Goal: Task Accomplishment & Management: Manage account settings

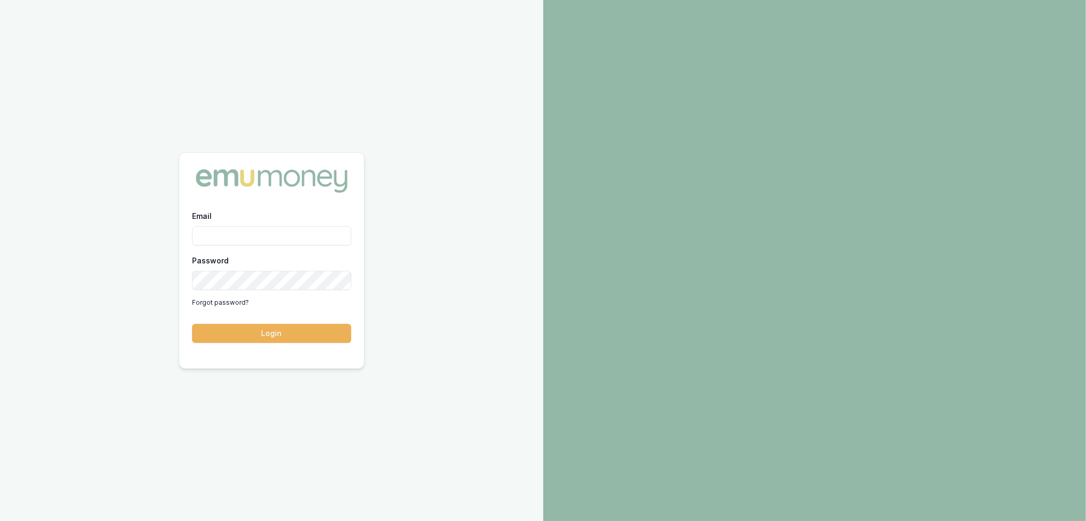
click at [251, 234] on input "Email" at bounding box center [271, 236] width 159 height 19
type input "robyn.adams@emumoney.com.au"
click at [274, 331] on button "Login" at bounding box center [271, 333] width 159 height 19
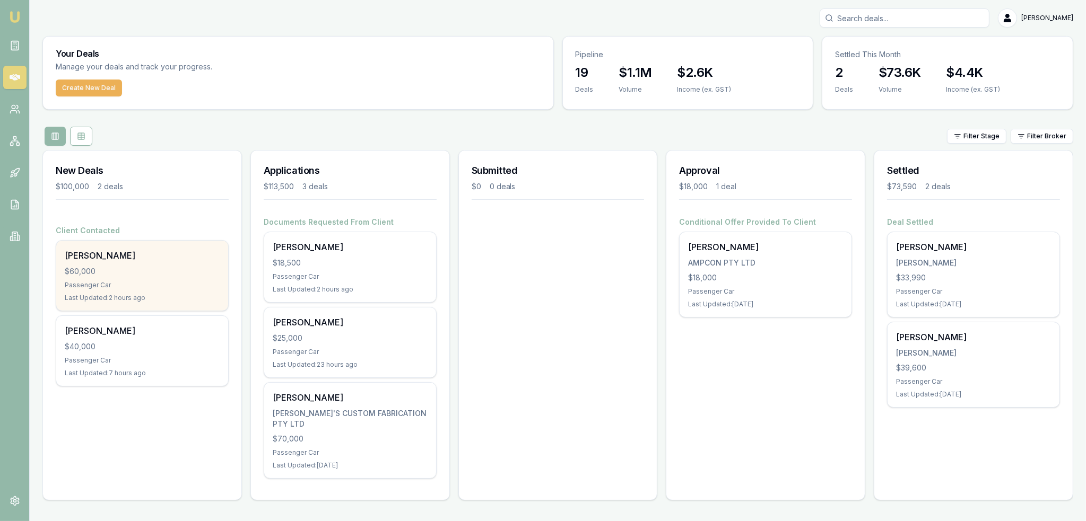
click at [119, 290] on div "Kylie Gates $60,000 Passenger Car Last Updated: 2 hours ago" at bounding box center [142, 276] width 172 height 70
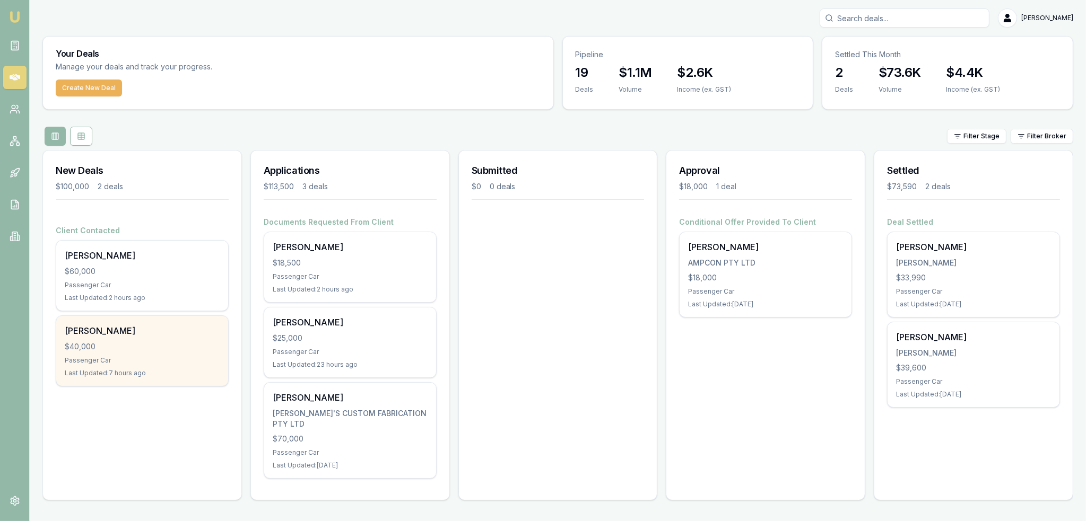
click at [122, 328] on div "Maddisson Wickham" at bounding box center [142, 331] width 155 height 13
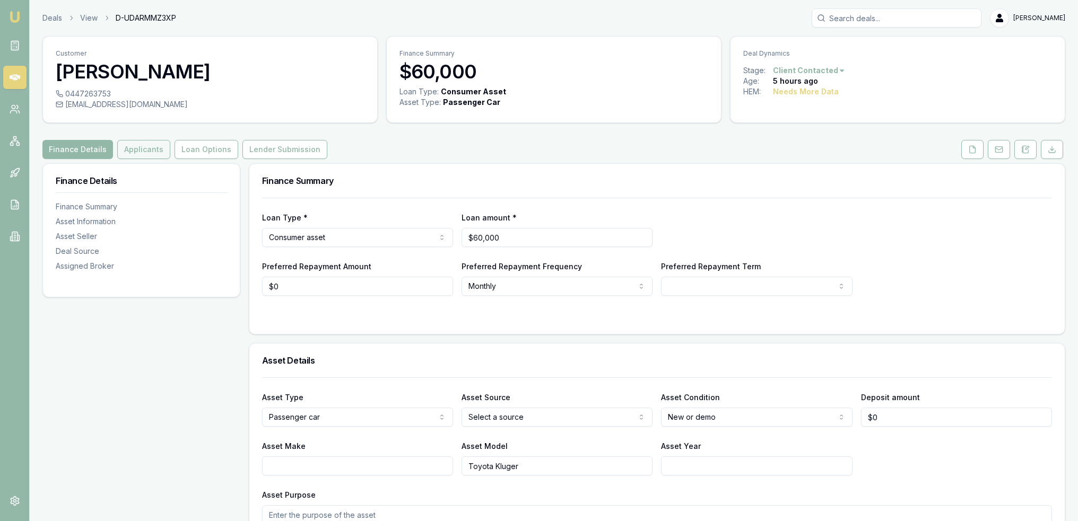
click at [138, 146] on button "Applicants" at bounding box center [143, 149] width 53 height 19
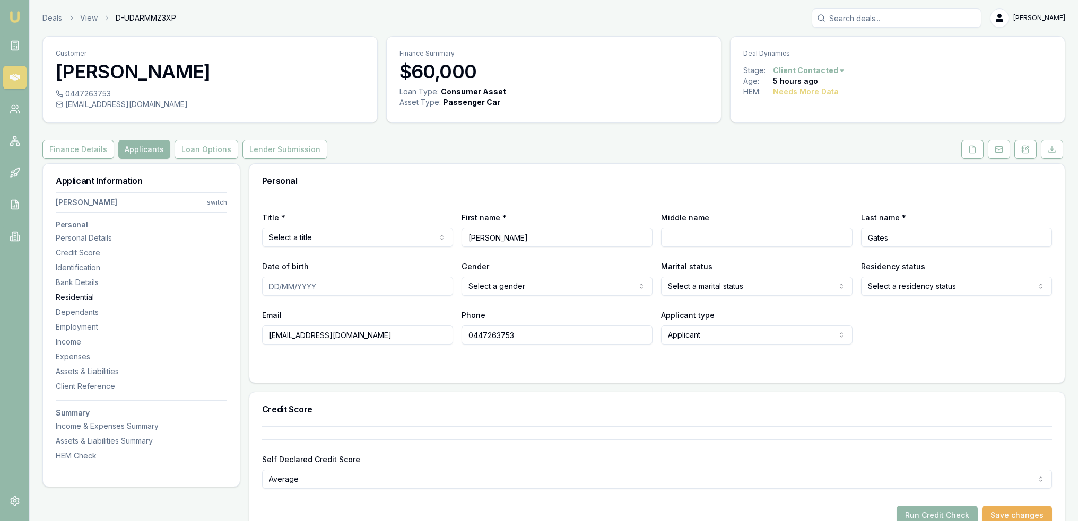
click at [89, 295] on div "Residential" at bounding box center [141, 297] width 171 height 11
drag, startPoint x: 1027, startPoint y: 146, endPoint x: 1019, endPoint y: 146, distance: 8.0
click at [1027, 146] on icon at bounding box center [1026, 147] width 3 height 3
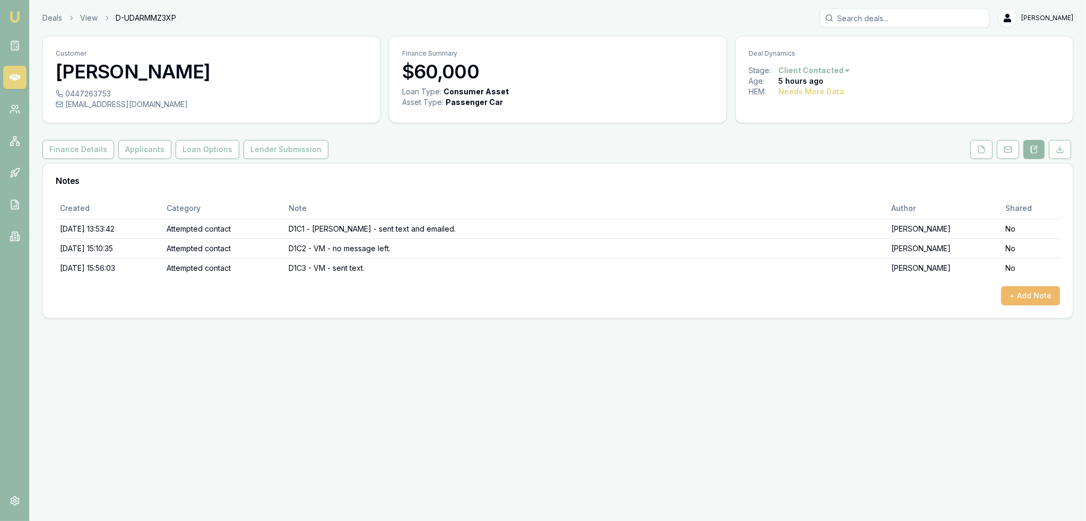
click at [1031, 293] on button "+ Add Note" at bounding box center [1030, 295] width 59 height 19
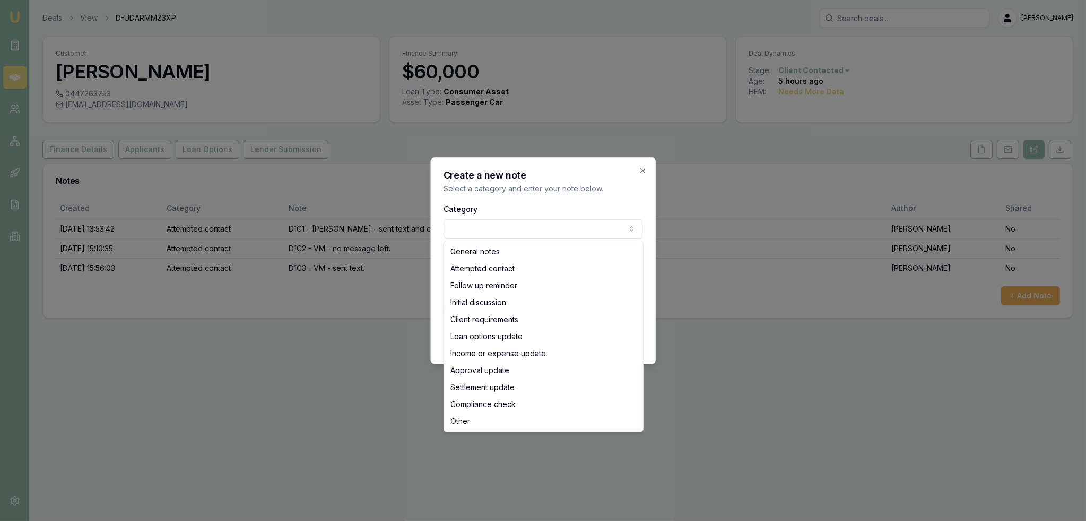
click at [508, 229] on body "Emu Broker Deals View D-UDARMMZ3XP Robyn Adams Toggle Menu Customer Kylie Gates…" at bounding box center [543, 260] width 1086 height 521
select select "ATTEMPTED_CONTACT"
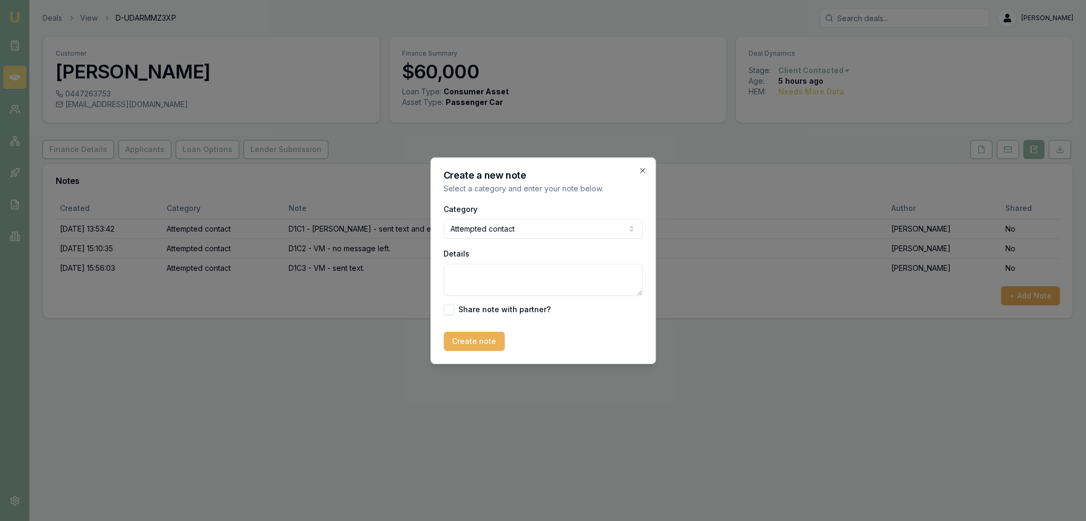
click at [481, 279] on textarea "Details" at bounding box center [542, 280] width 199 height 32
type textarea "D1C4 - LM - sent text."
click at [468, 337] on button "Create note" at bounding box center [473, 341] width 61 height 19
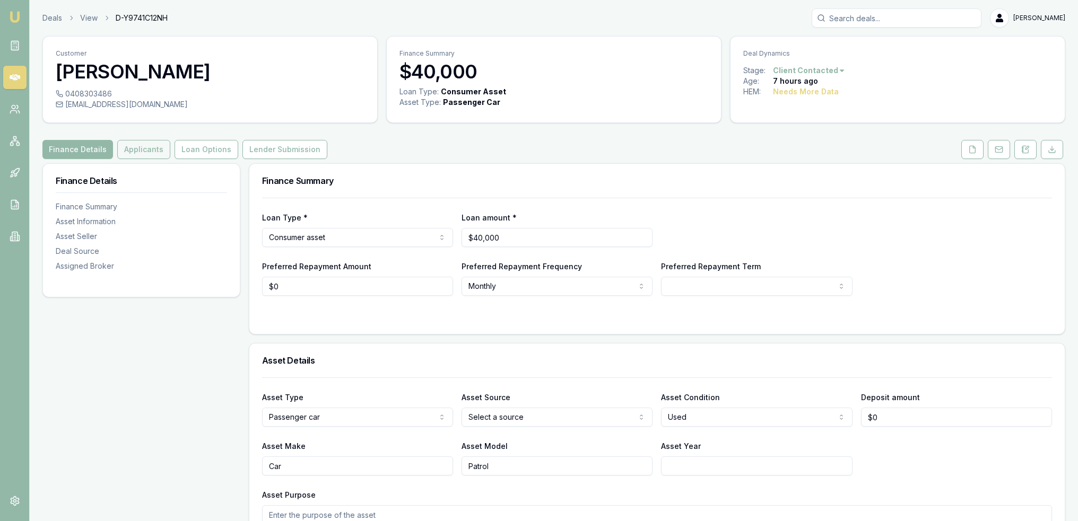
click at [135, 146] on button "Applicants" at bounding box center [143, 149] width 53 height 19
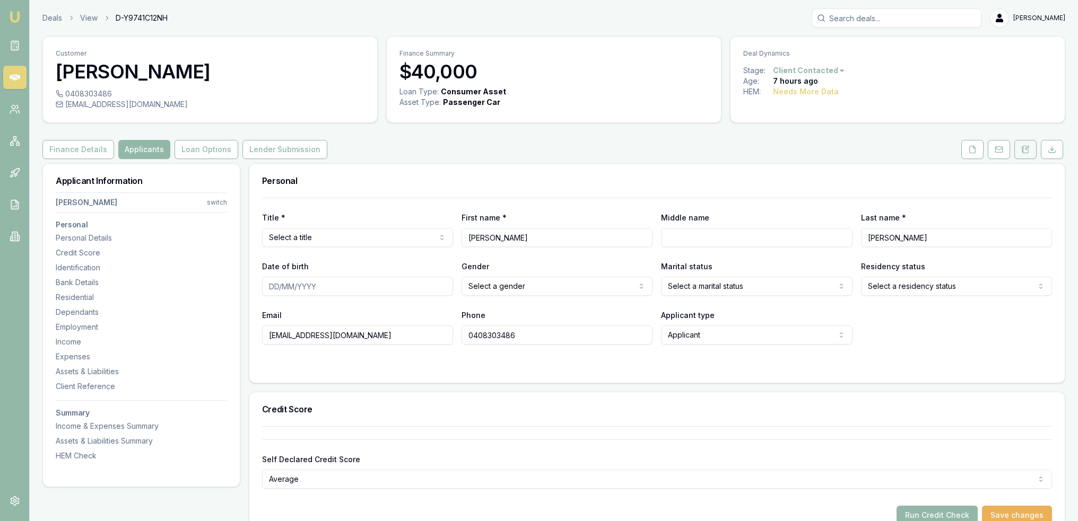
drag, startPoint x: 1026, startPoint y: 145, endPoint x: 1022, endPoint y: 149, distance: 6.0
click at [1026, 145] on icon at bounding box center [1025, 149] width 8 height 8
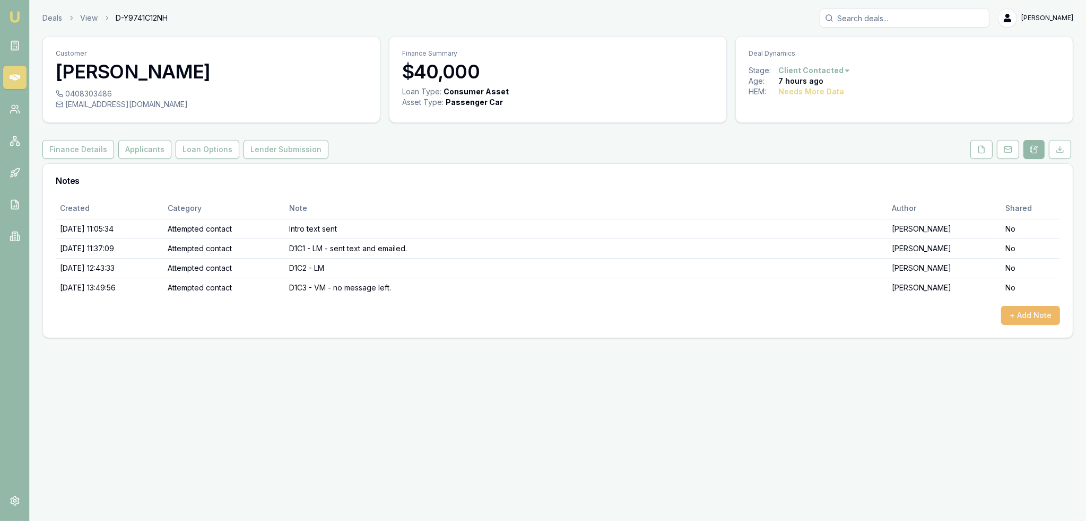
click at [1041, 313] on button "+ Add Note" at bounding box center [1030, 315] width 59 height 19
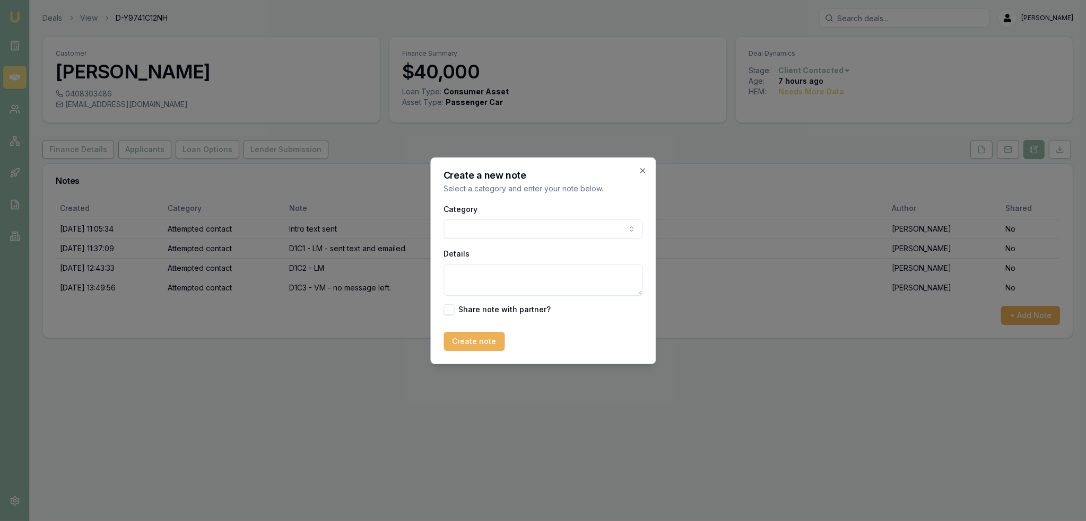
click at [531, 228] on body "Emu Broker Deals View D-Y9741C12NH Robyn Adams Toggle Menu Customer Maddisson W…" at bounding box center [543, 260] width 1086 height 521
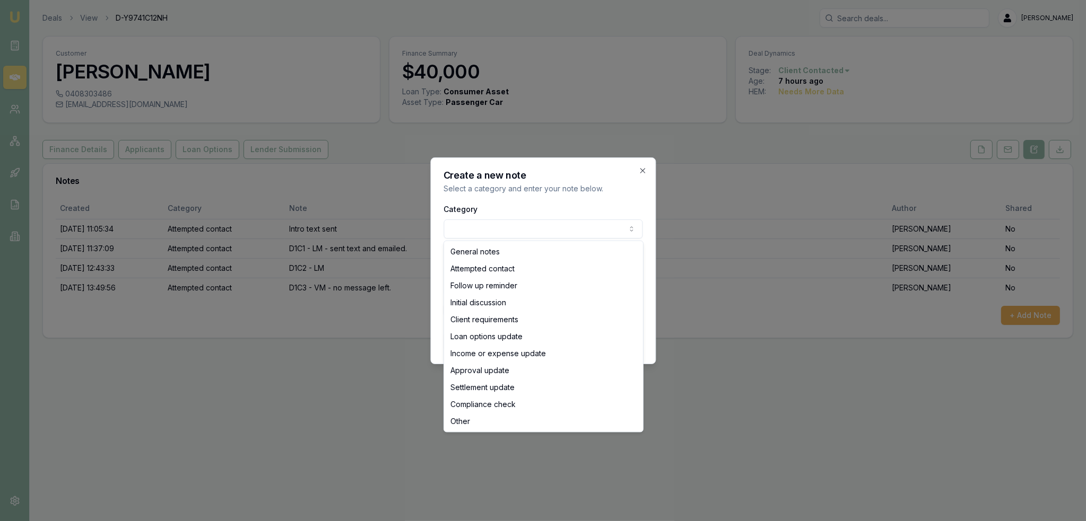
select select "ATTEMPTED_CONTACT"
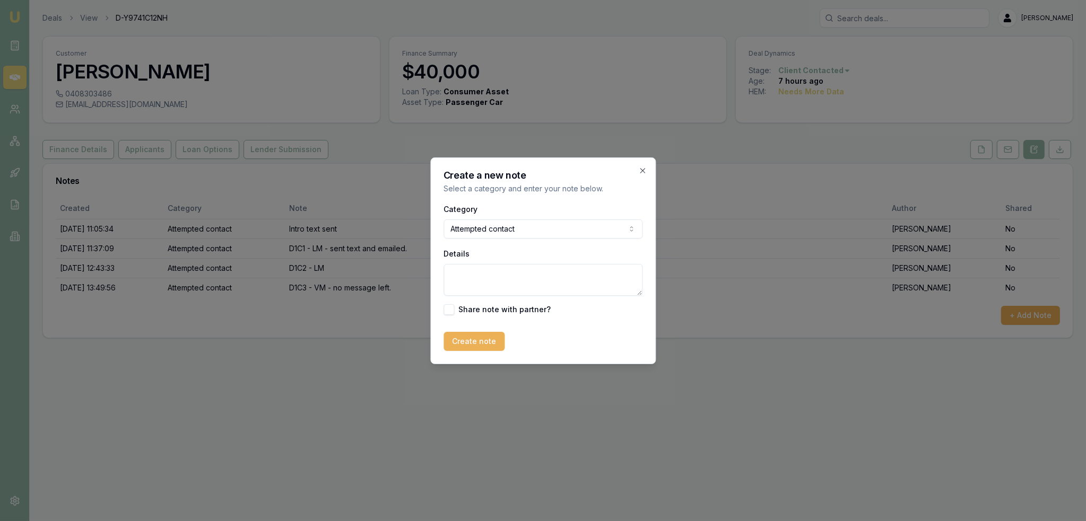
click at [471, 279] on textarea "Details" at bounding box center [542, 280] width 199 height 32
type textarea "D1C4 - LM - sent text"
click at [484, 337] on button "Create note" at bounding box center [473, 341] width 61 height 19
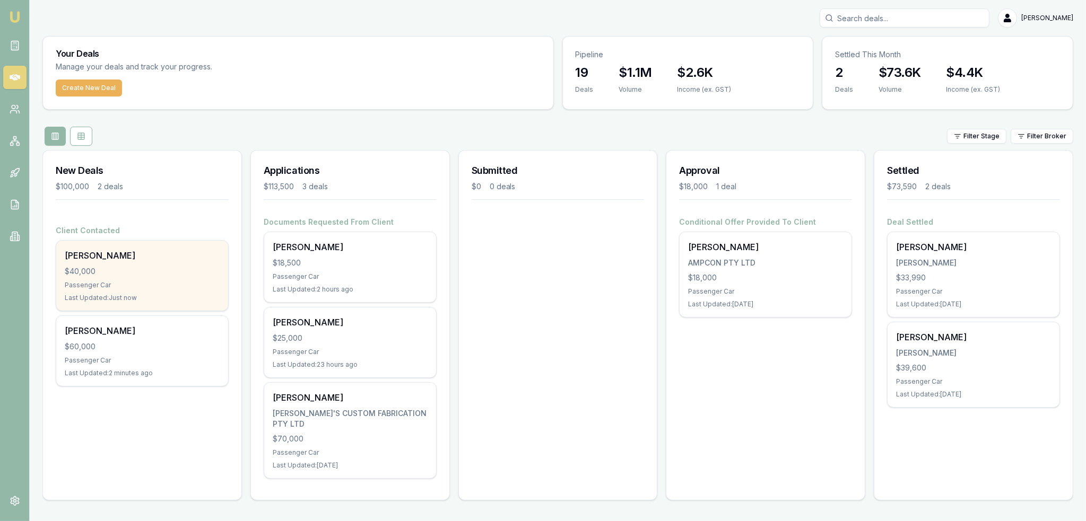
click at [115, 269] on div "$40,000" at bounding box center [142, 271] width 155 height 11
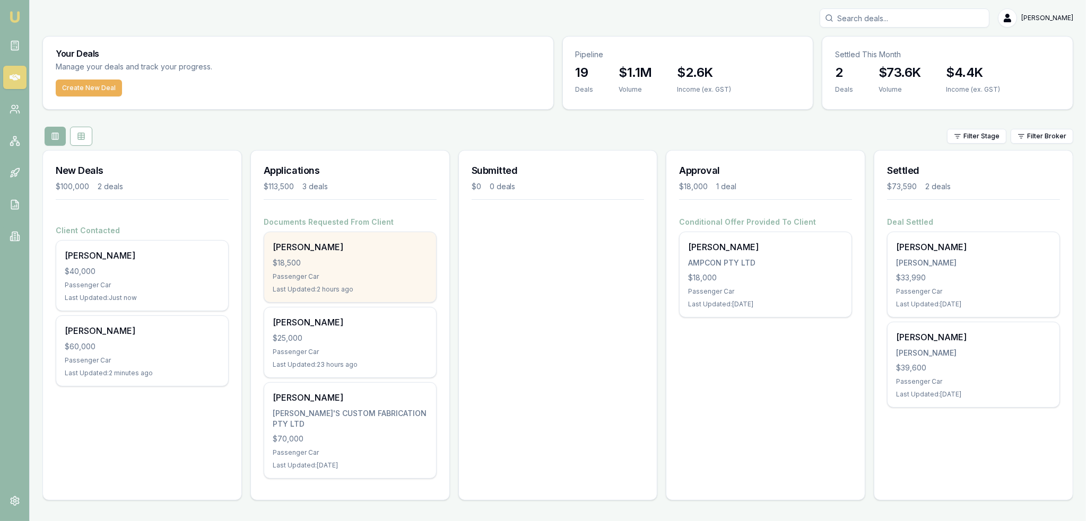
click at [332, 266] on div "$18,500" at bounding box center [350, 263] width 155 height 11
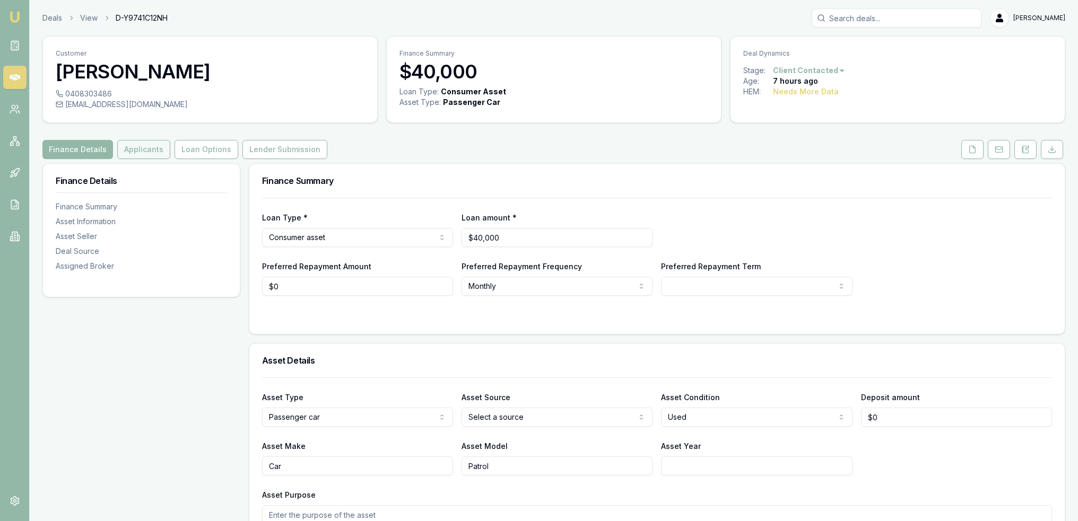
click at [142, 156] on button "Applicants" at bounding box center [143, 149] width 53 height 19
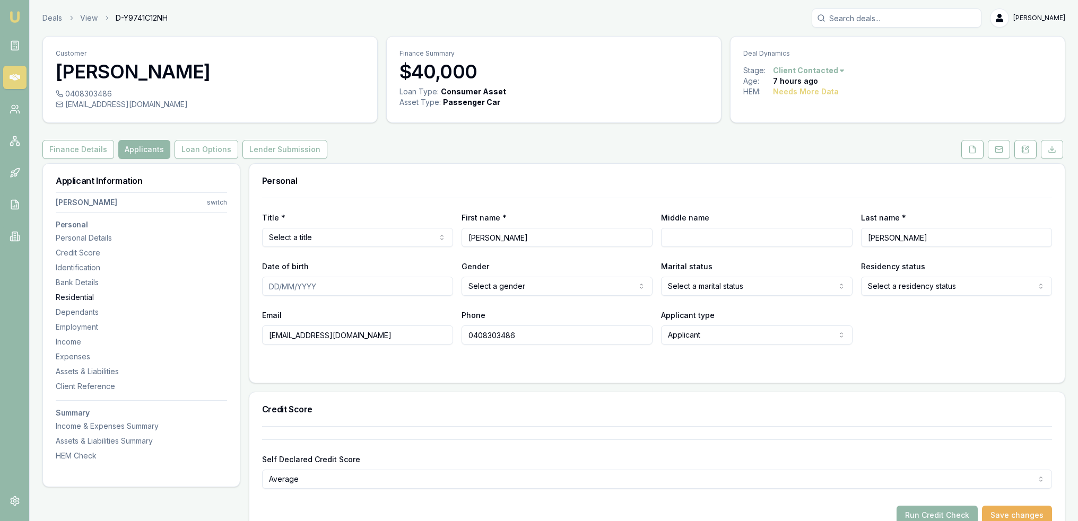
click at [76, 298] on div "Residential" at bounding box center [141, 297] width 171 height 11
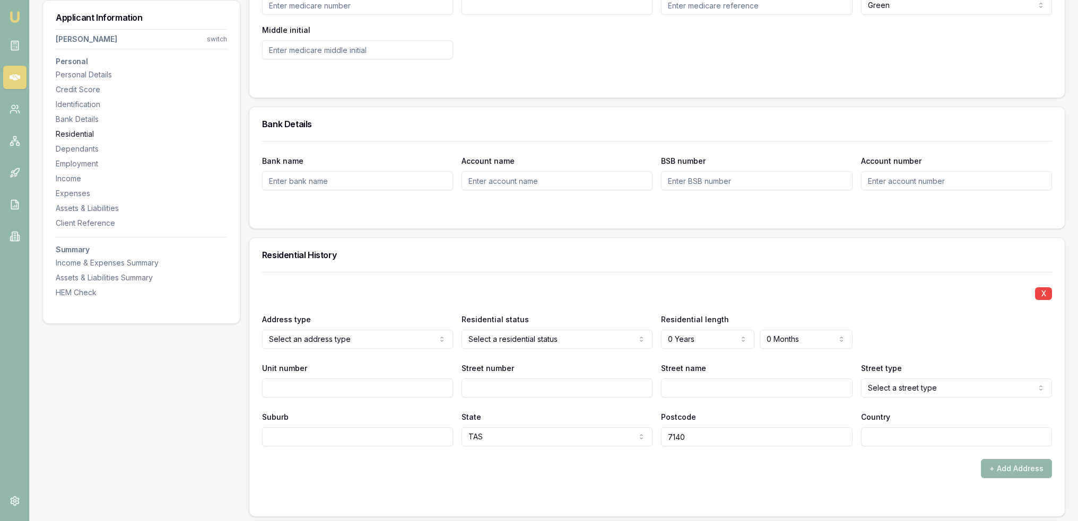
scroll to position [1021, 0]
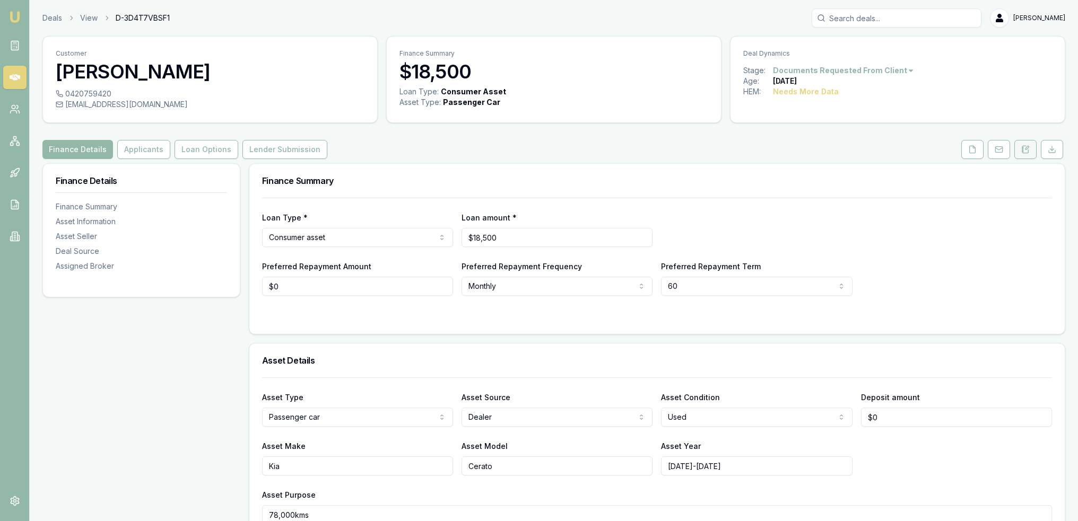
click at [1029, 142] on button at bounding box center [1025, 149] width 22 height 19
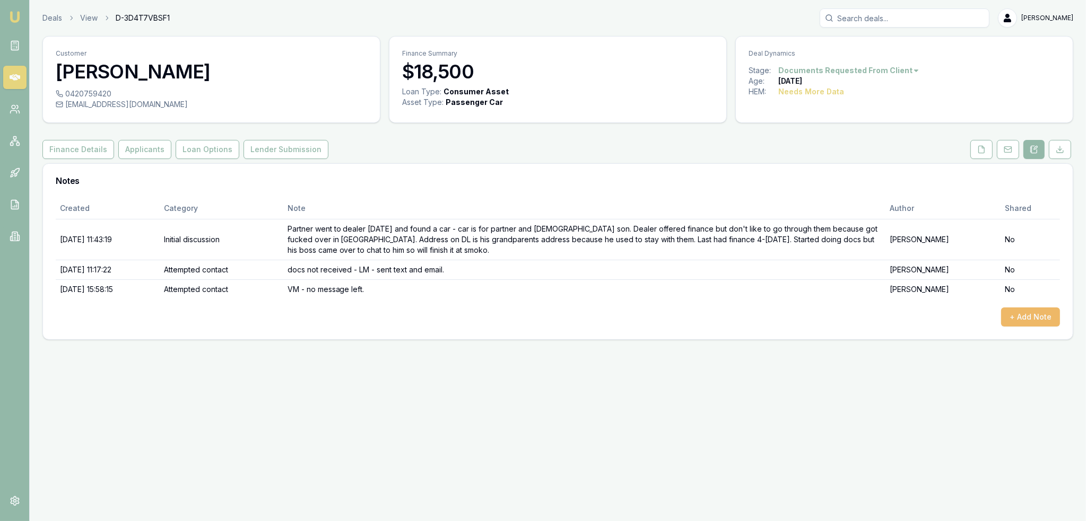
click at [1043, 318] on button "+ Add Note" at bounding box center [1030, 317] width 59 height 19
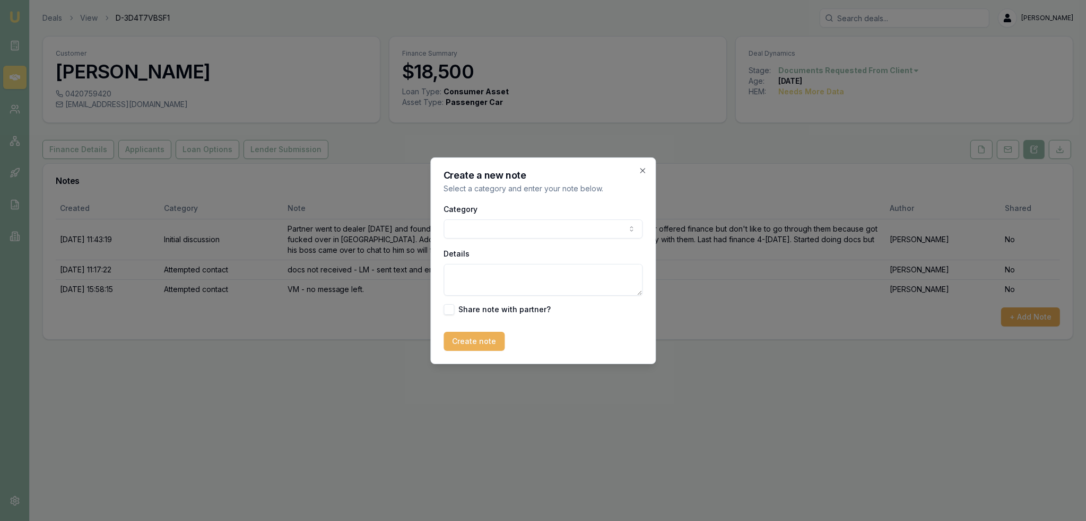
click at [509, 229] on body "Emu Broker Deals View D-3D4T7VBSF1 [PERSON_NAME] Toggle Menu Customer [PERSON_N…" at bounding box center [543, 260] width 1086 height 521
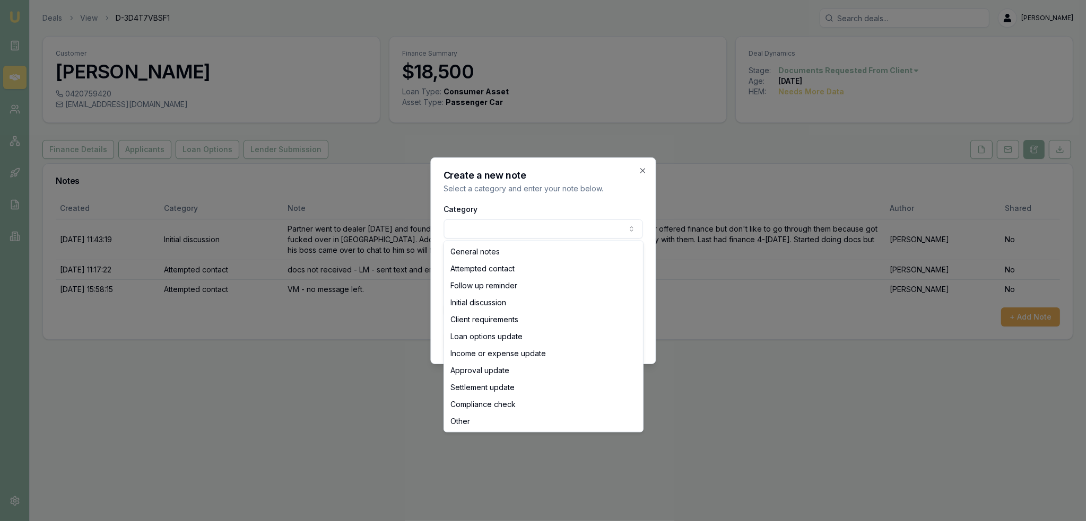
select select "ATTEMPTED_CONTACT"
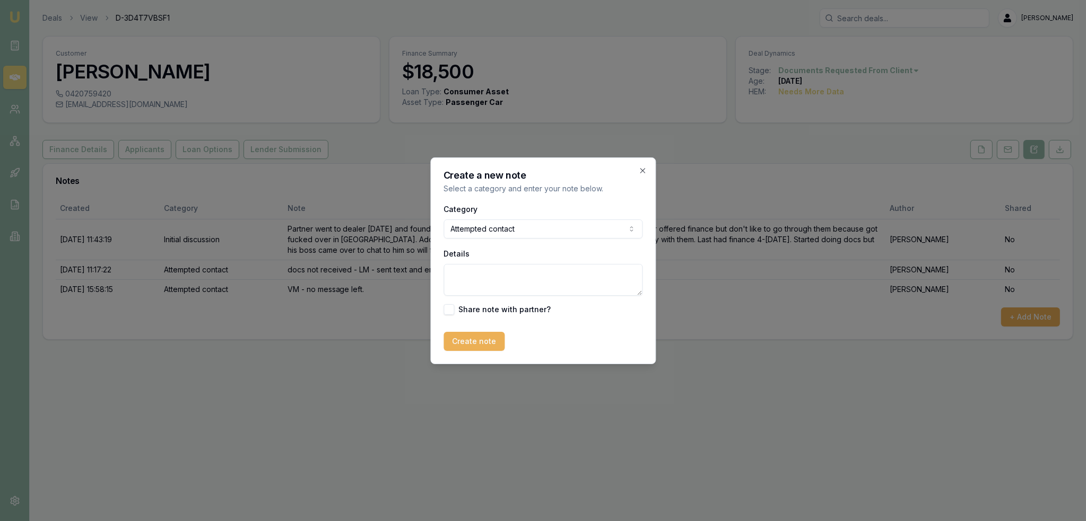
click at [473, 281] on textarea "Details" at bounding box center [542, 280] width 199 height 32
type textarea "Doc FU - left message"
click at [471, 341] on button "Create note" at bounding box center [473, 341] width 61 height 19
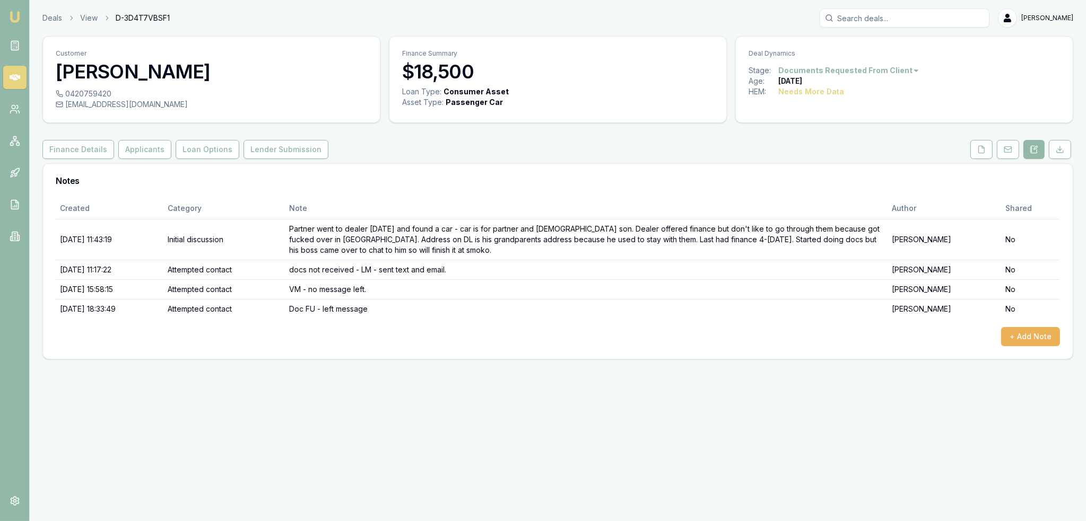
drag, startPoint x: 144, startPoint y: 152, endPoint x: 126, endPoint y: 170, distance: 25.9
click at [144, 152] on button "Applicants" at bounding box center [144, 149] width 53 height 19
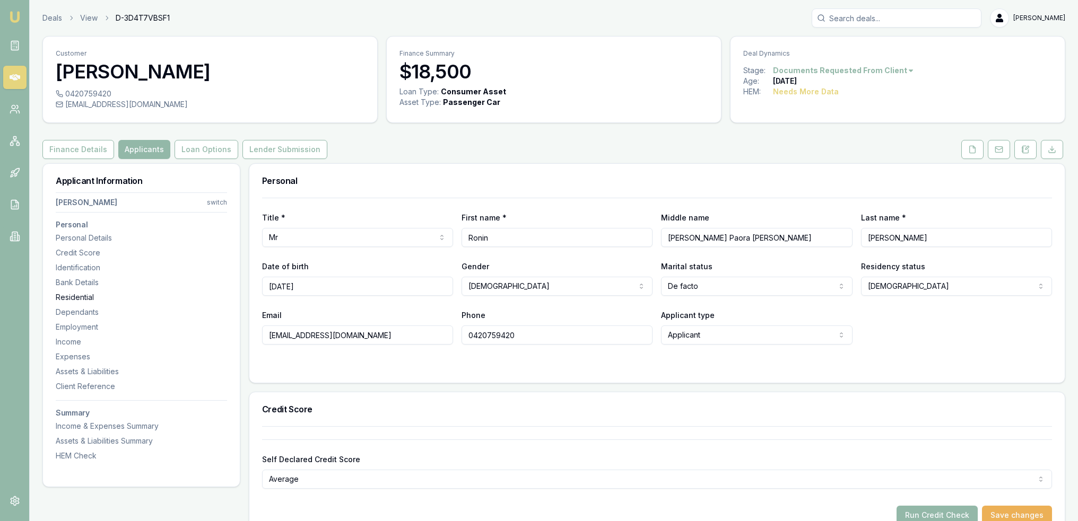
click at [74, 300] on div "Residential" at bounding box center [141, 297] width 171 height 11
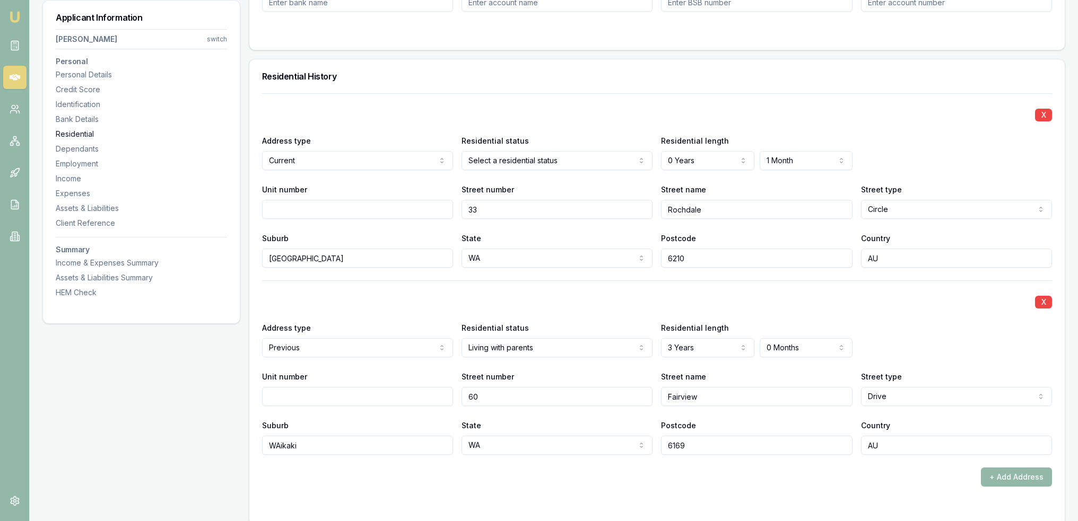
scroll to position [1021, 0]
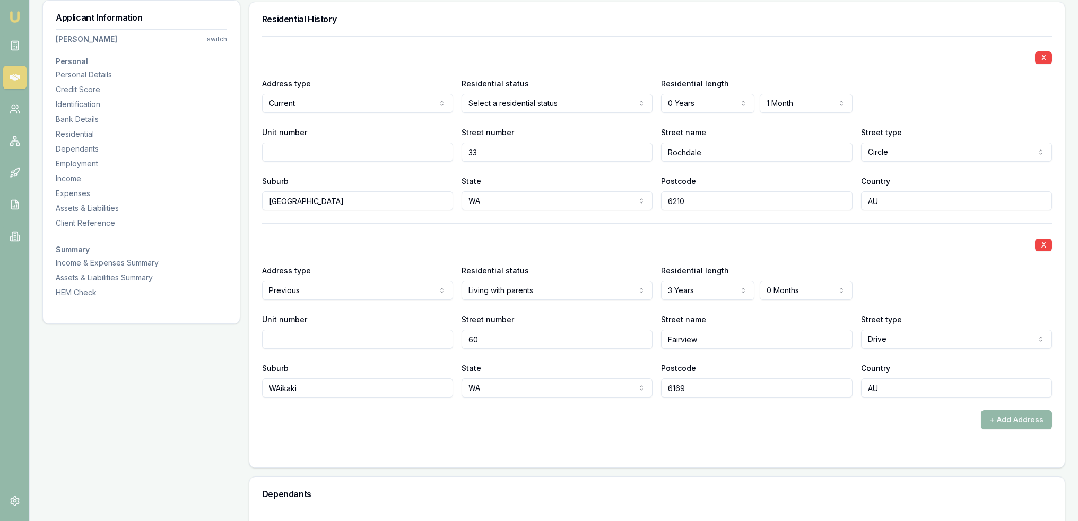
click at [277, 385] on input "WAikaki" at bounding box center [357, 388] width 191 height 19
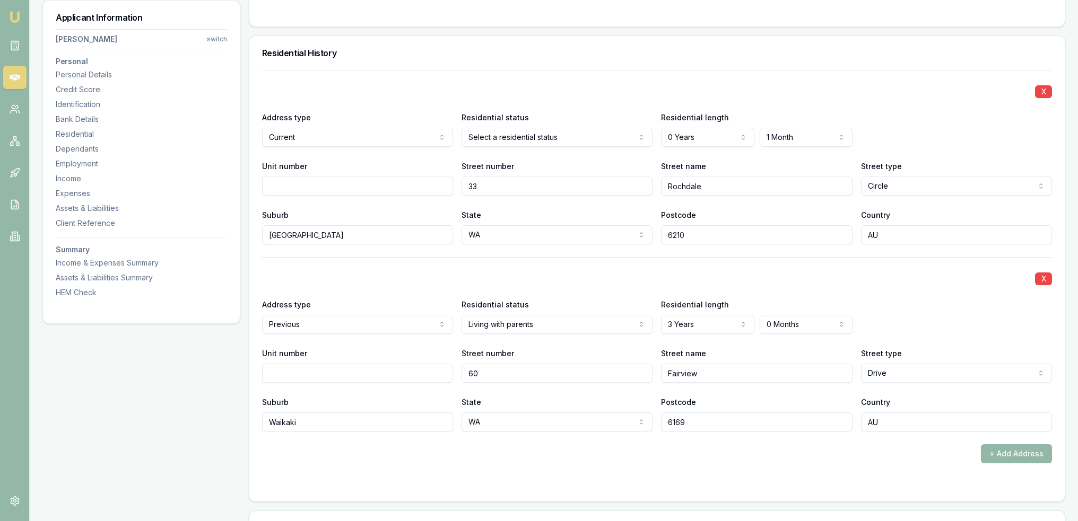
scroll to position [968, 0]
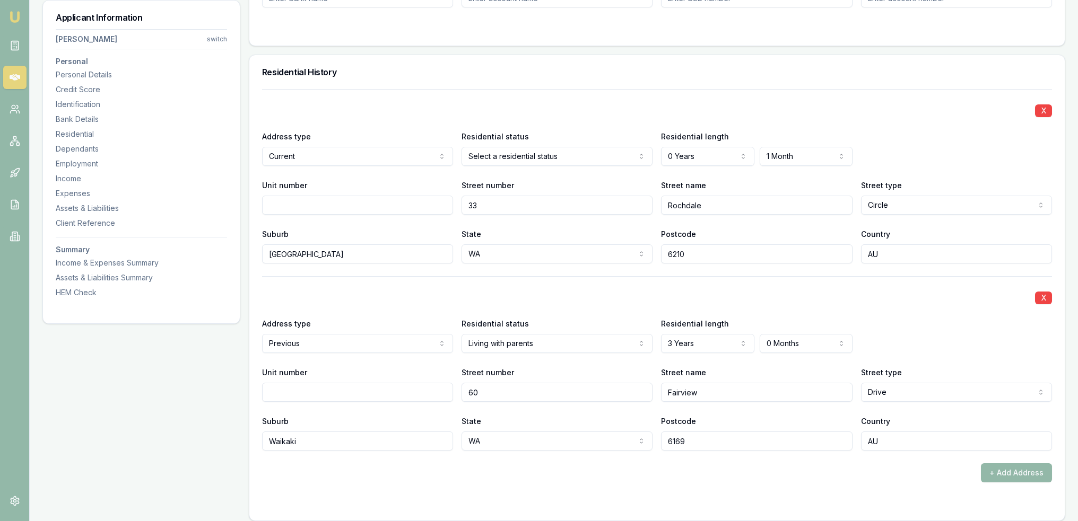
type input "Waikaki"
click at [593, 480] on div "+ Add Address" at bounding box center [657, 473] width 790 height 19
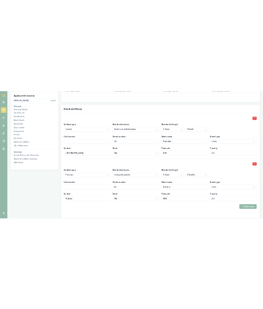
scroll to position [968, 0]
